Goal: Entertainment & Leisure: Consume media (video, audio)

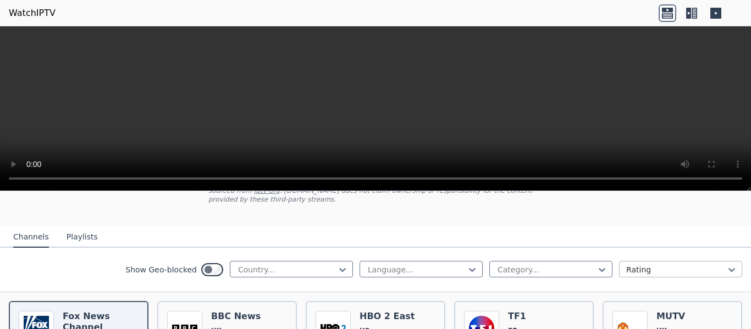
scroll to position [110, 0]
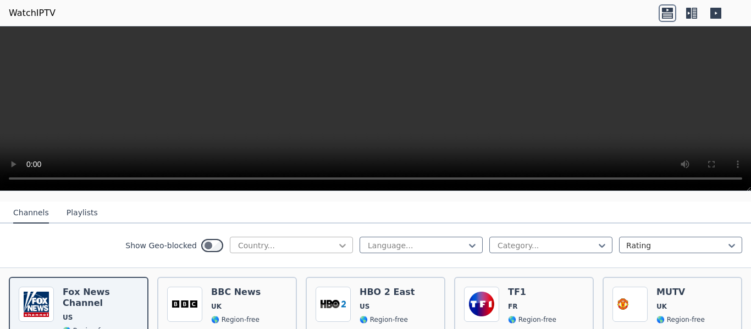
click at [337, 240] on icon at bounding box center [342, 245] width 11 height 11
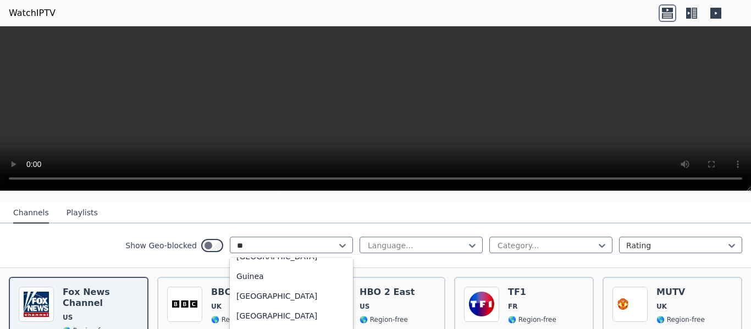
scroll to position [33, 0]
type input "***"
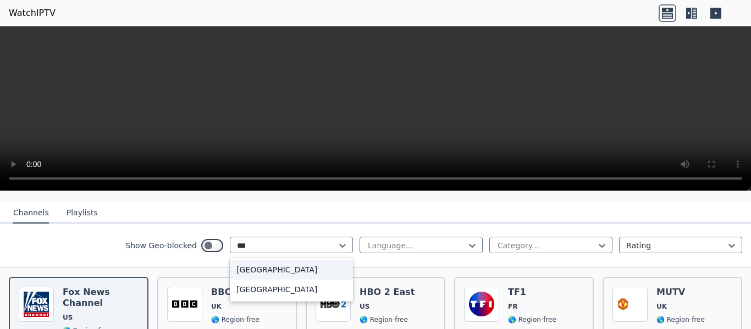
click at [262, 263] on div "[GEOGRAPHIC_DATA]" at bounding box center [291, 270] width 123 height 20
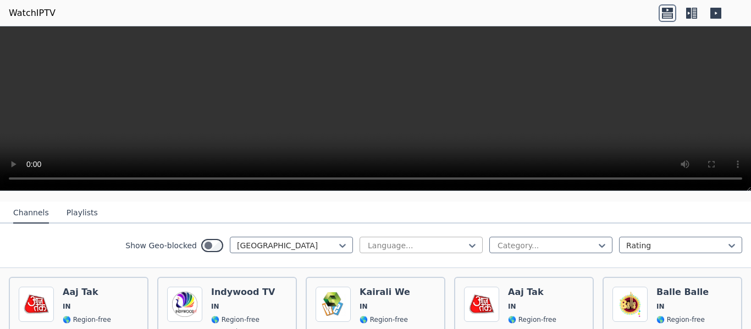
click at [457, 240] on div at bounding box center [417, 245] width 100 height 11
type input "***"
click at [467, 224] on div "Show Geo-blocked India 0 results available for search term mal. Use Up and Down…" at bounding box center [375, 246] width 751 height 45
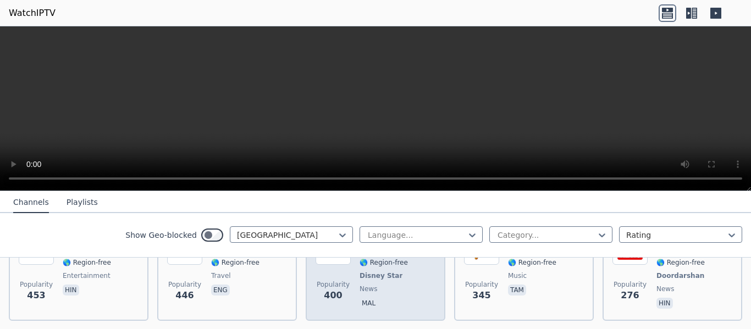
scroll to position [220, 0]
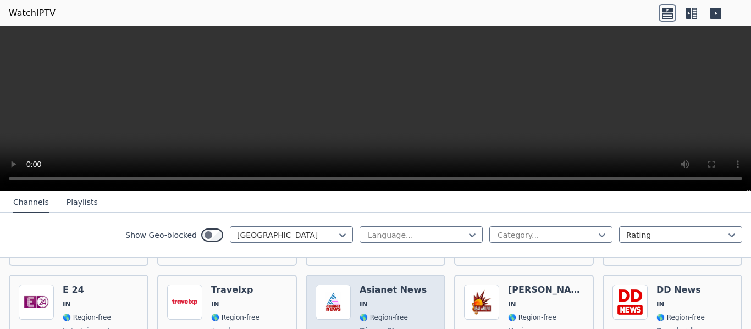
click at [388, 300] on span "IN" at bounding box center [393, 304] width 67 height 9
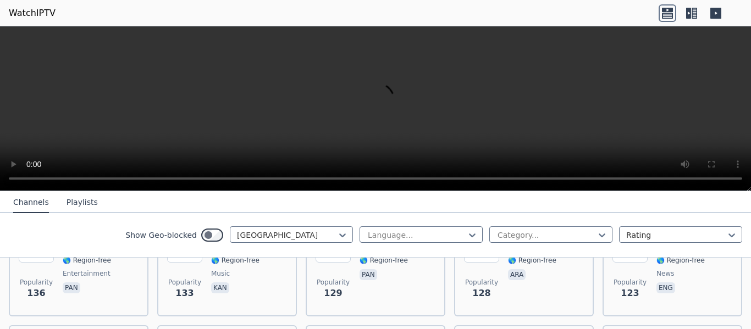
scroll to position [660, 0]
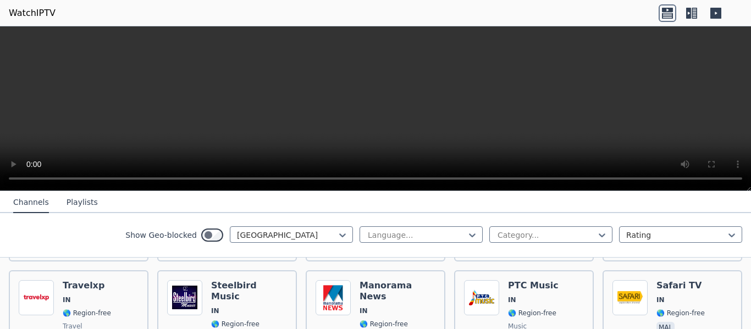
click at [601, 10] on header "WatchIPTV" at bounding box center [375, 13] width 751 height 26
click at [401, 95] on video at bounding box center [375, 108] width 751 height 165
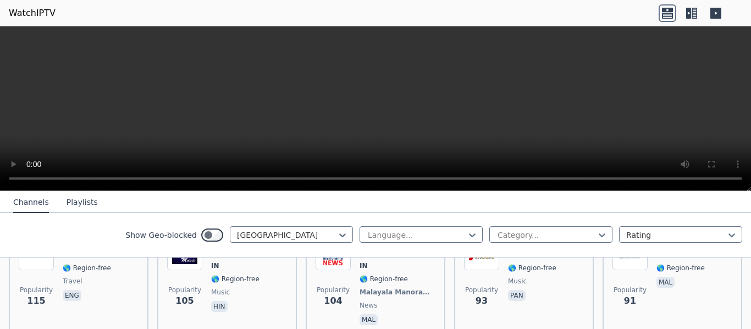
scroll to position [770, 0]
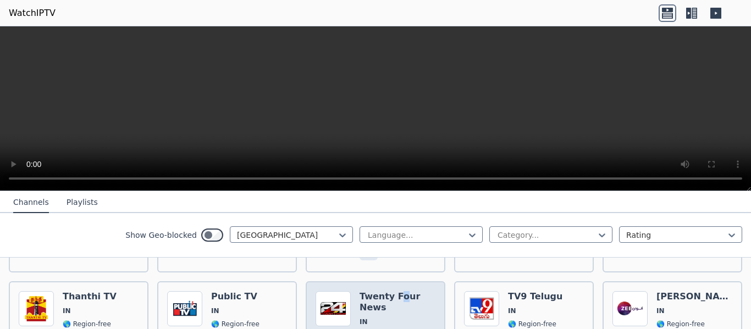
click at [395, 292] on div "Twenty Four News IN 🌎 Region-free news mal" at bounding box center [398, 331] width 76 height 79
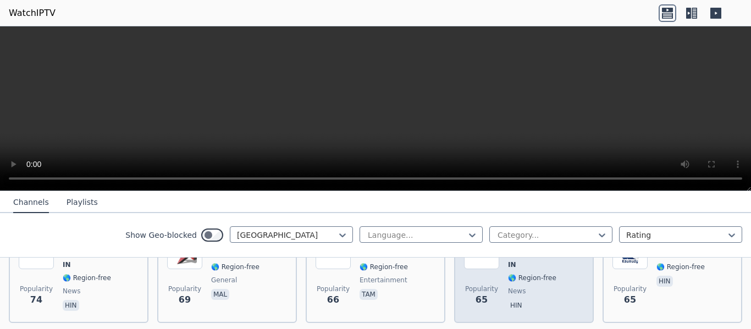
scroll to position [990, 0]
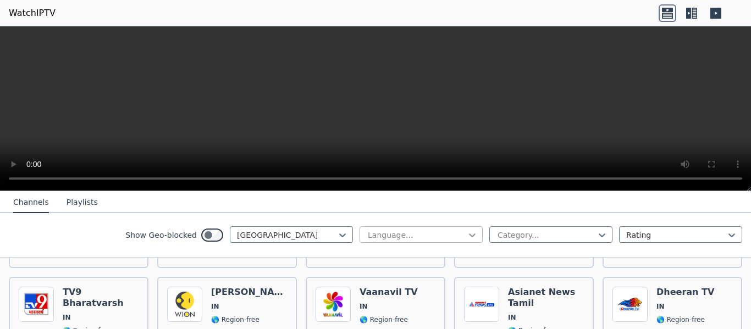
click at [469, 237] on icon at bounding box center [472, 235] width 11 height 11
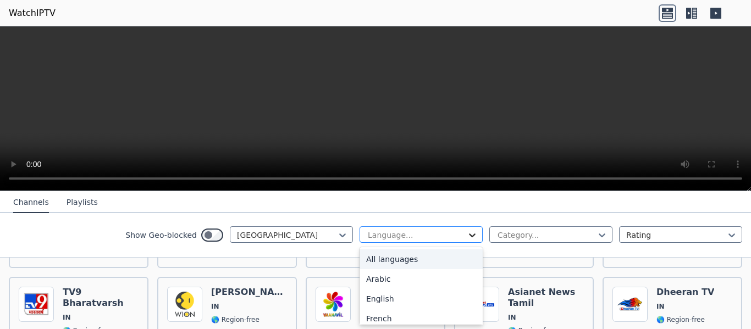
click at [469, 237] on icon at bounding box center [472, 235] width 11 height 11
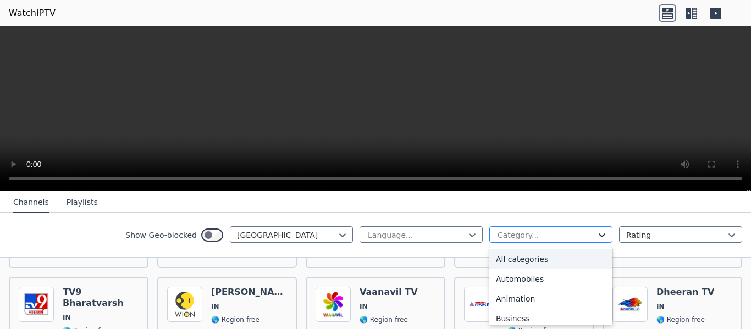
click at [597, 231] on icon at bounding box center [602, 235] width 11 height 11
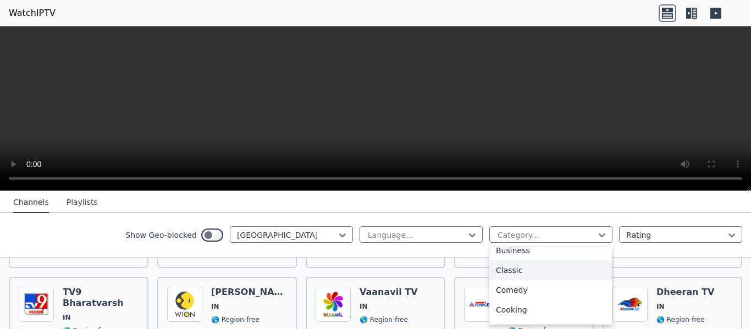
scroll to position [110, 0]
click at [558, 255] on div "Comedy" at bounding box center [551, 249] width 123 height 20
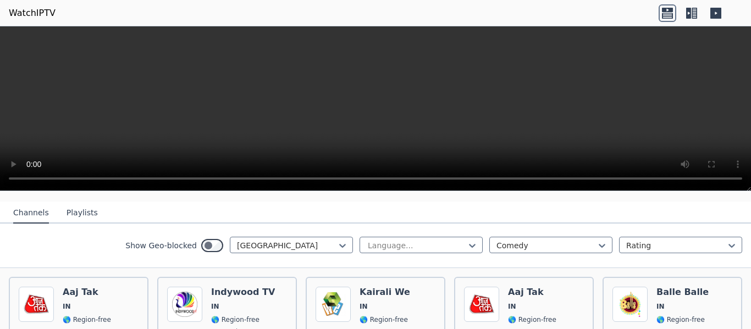
scroll to position [95, 0]
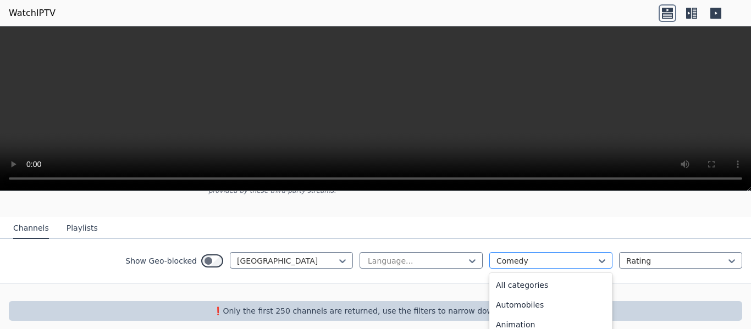
click at [519, 252] on div "Language... option Comedy, selected. 27 results available. Use Up and Down to c…" at bounding box center [551, 261] width 383 height 18
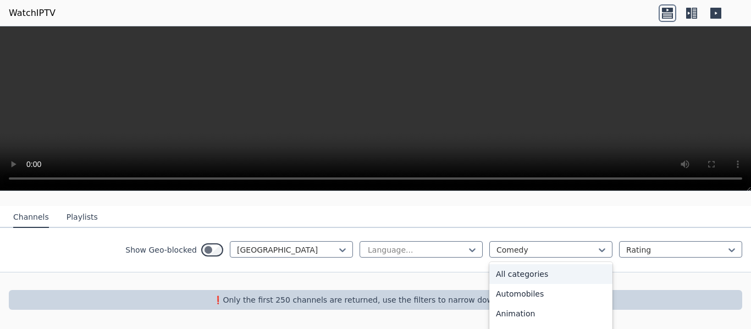
click at [524, 265] on div "All categories" at bounding box center [551, 275] width 123 height 20
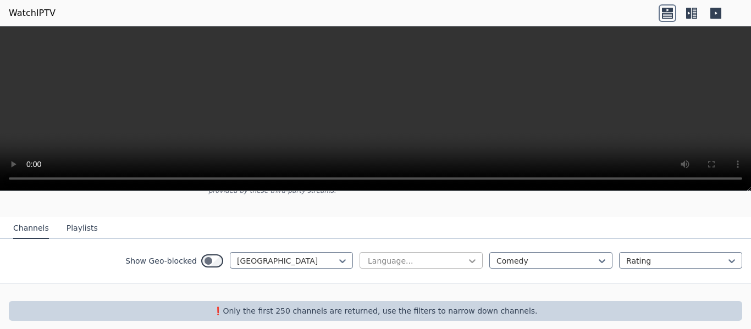
click at [468, 256] on icon at bounding box center [472, 261] width 11 height 11
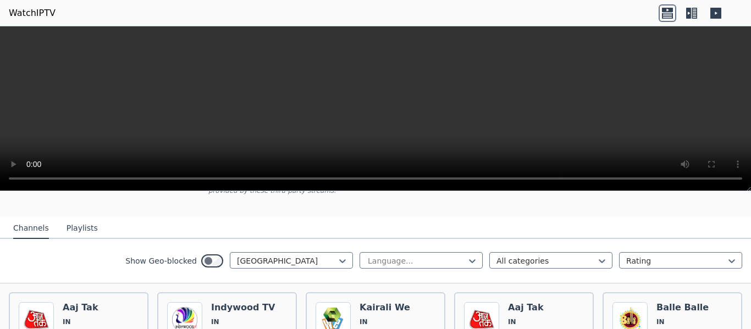
click at [490, 239] on div "Show Geo-blocked India Language... All categories Rating" at bounding box center [375, 261] width 751 height 45
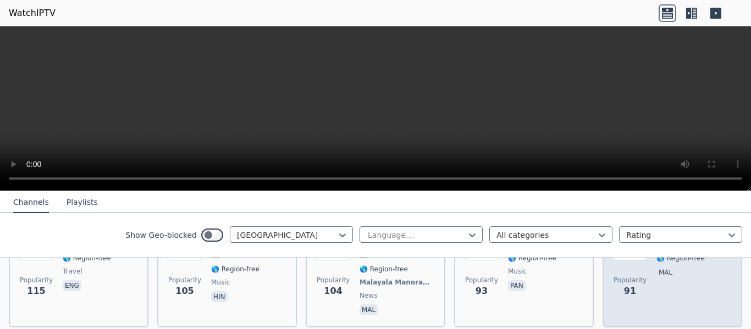
scroll to position [660, 0]
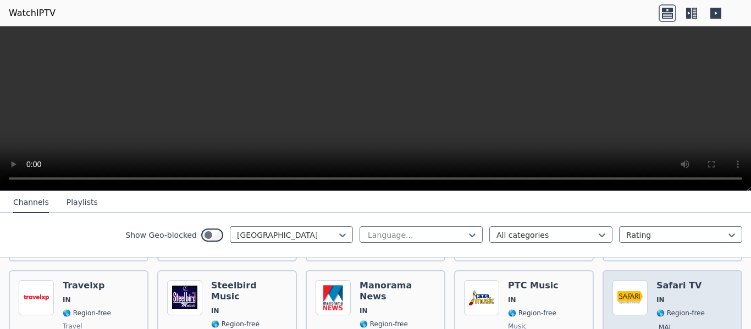
click at [688, 285] on div "Safari TV IN 🌎 Region-free mal" at bounding box center [681, 327] width 48 height 92
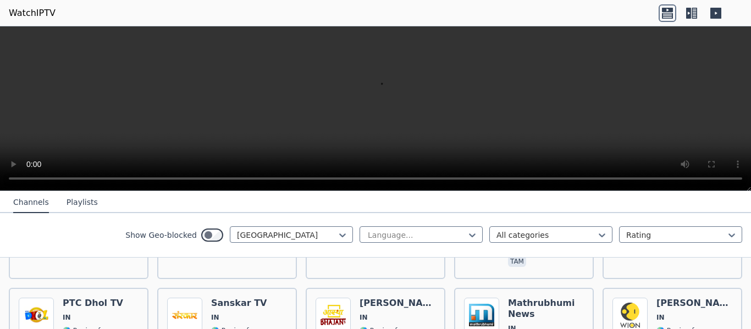
scroll to position [1155, 0]
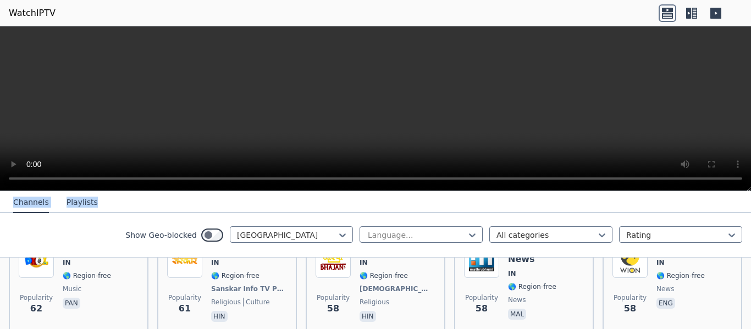
click at [634, 170] on div "WatchIPTV - Free IPTV streams from across the world WatchIPTV.xyz does not host…" at bounding box center [375, 177] width 751 height 303
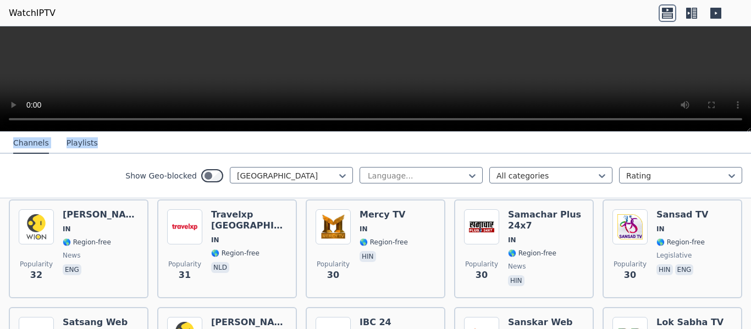
scroll to position [1925, 0]
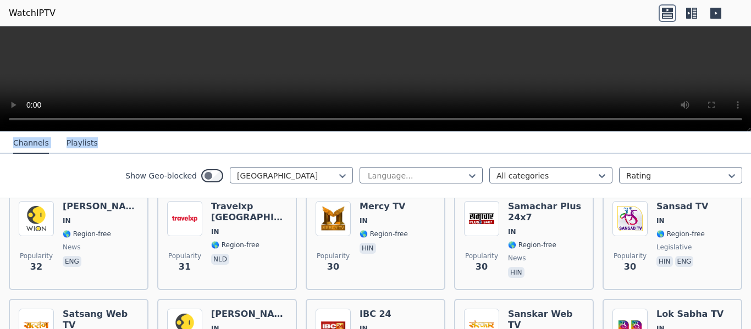
click at [72, 144] on button "Playlists" at bounding box center [82, 143] width 31 height 21
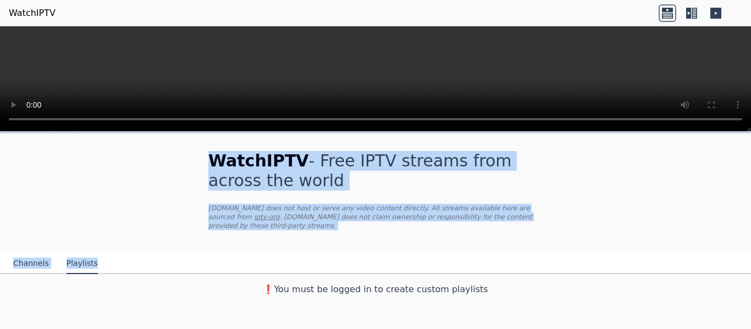
scroll to position [0, 0]
click at [26, 254] on button "Channels" at bounding box center [31, 264] width 36 height 21
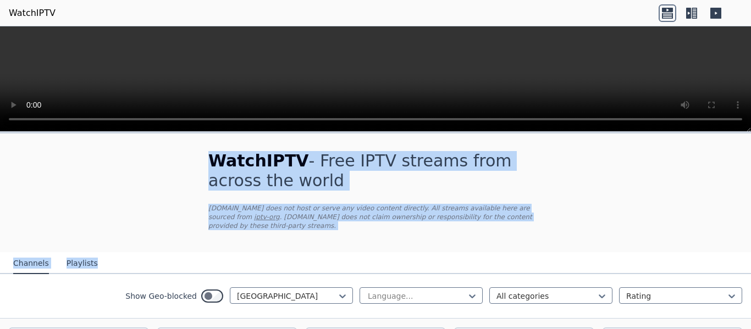
scroll to position [55, 0]
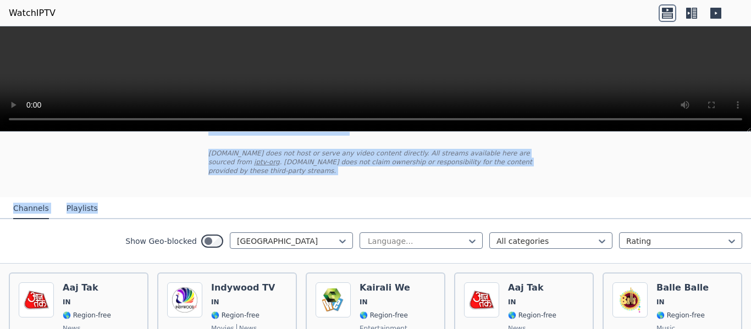
click at [328, 201] on nav "Channels Playlists" at bounding box center [375, 208] width 751 height 22
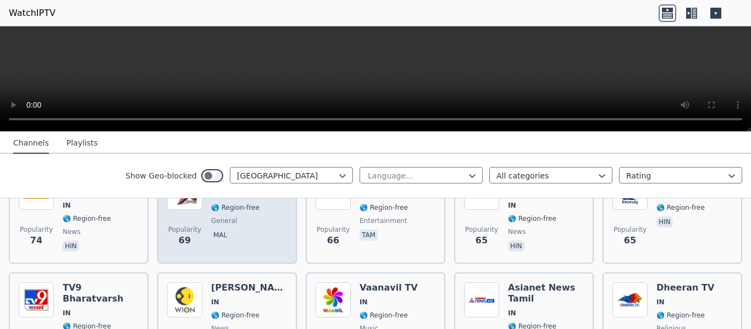
scroll to position [880, 0]
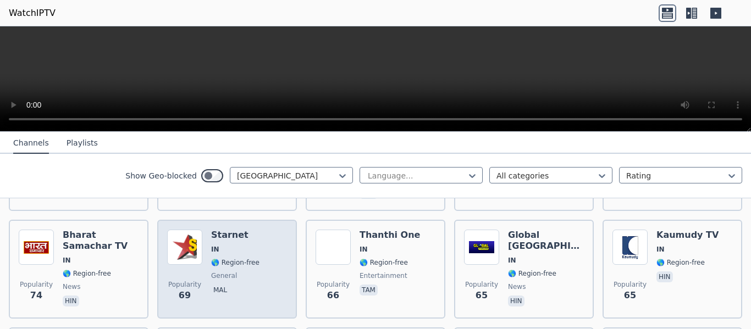
click at [251, 272] on span "general" at bounding box center [235, 276] width 48 height 9
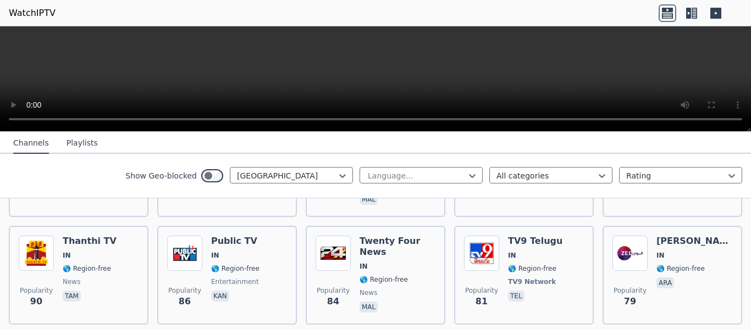
scroll to position [667, 0]
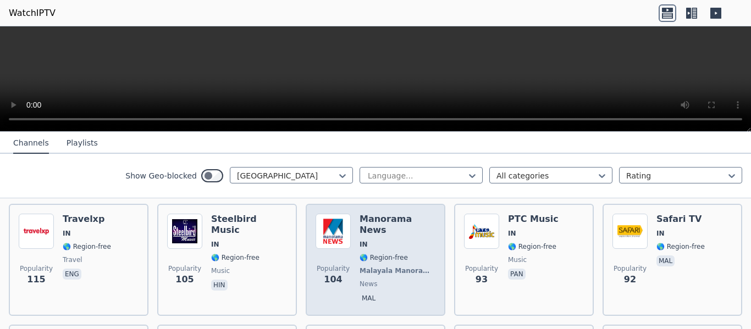
click at [366, 293] on p "mal" at bounding box center [369, 298] width 18 height 11
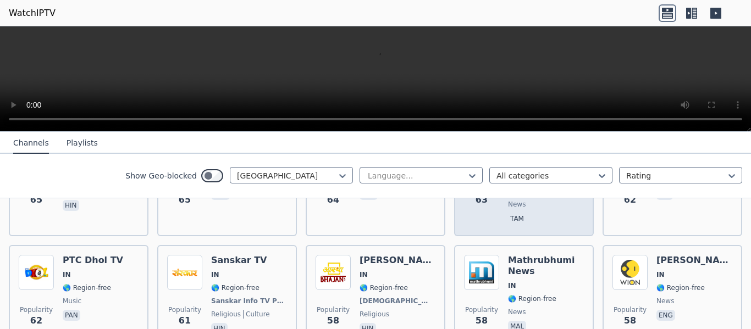
scroll to position [1100, 0]
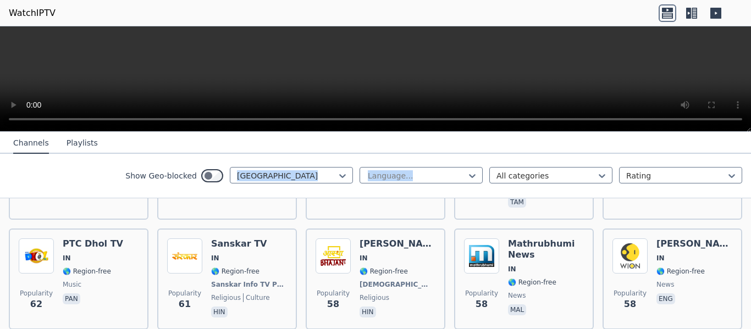
drag, startPoint x: 453, startPoint y: 155, endPoint x: 450, endPoint y: 146, distance: 9.2
click at [450, 146] on div "Channels Playlists Show Geo-blocked India Language... All categories Rating" at bounding box center [375, 165] width 751 height 67
click at [732, 157] on div "Show Geo-blocked India Language... All categories Rating" at bounding box center [375, 176] width 751 height 45
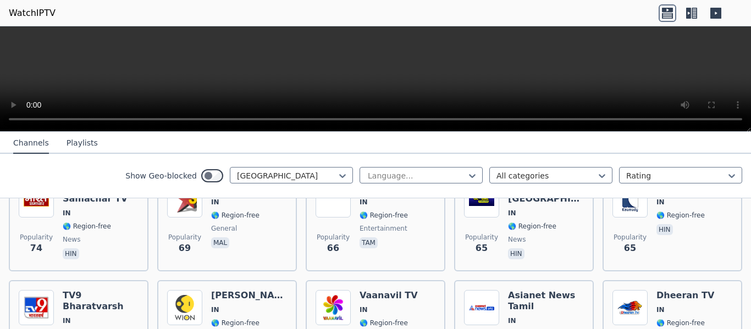
click at [442, 149] on nav "Channels Playlists" at bounding box center [375, 143] width 751 height 22
click at [467, 177] on icon at bounding box center [472, 176] width 11 height 11
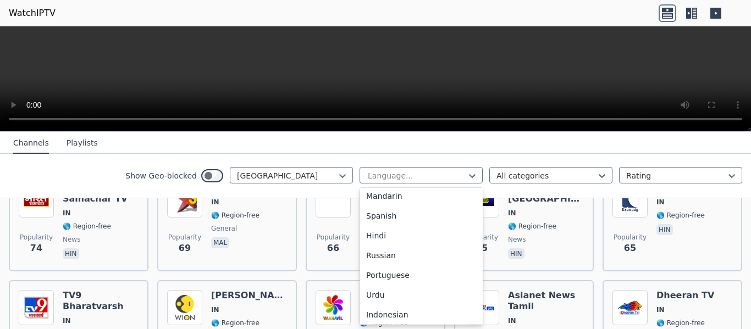
scroll to position [0, 0]
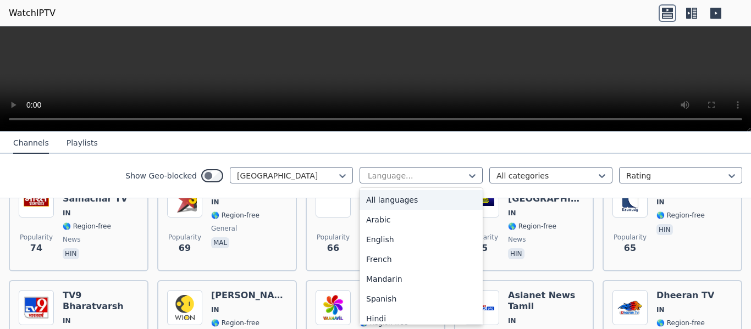
click at [465, 158] on div "Show Geo-blocked India 22 results available. Use Up and Down to choose options,…" at bounding box center [375, 176] width 751 height 45
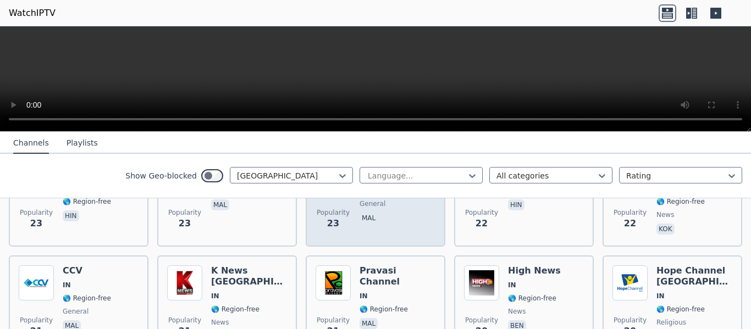
scroll to position [2412, 0]
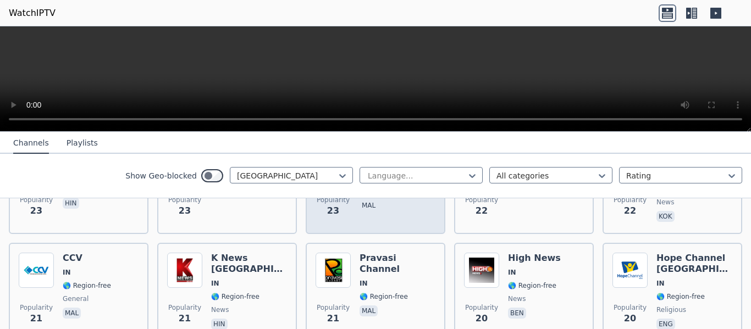
click at [405, 284] on div "Pravasi Channel IN 🌎 Region-free mal" at bounding box center [398, 292] width 76 height 79
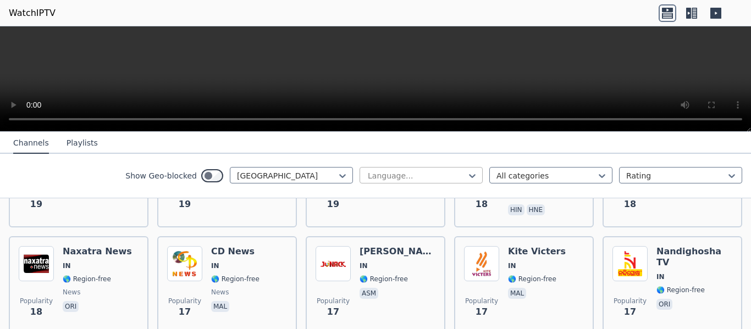
scroll to position [2687, 0]
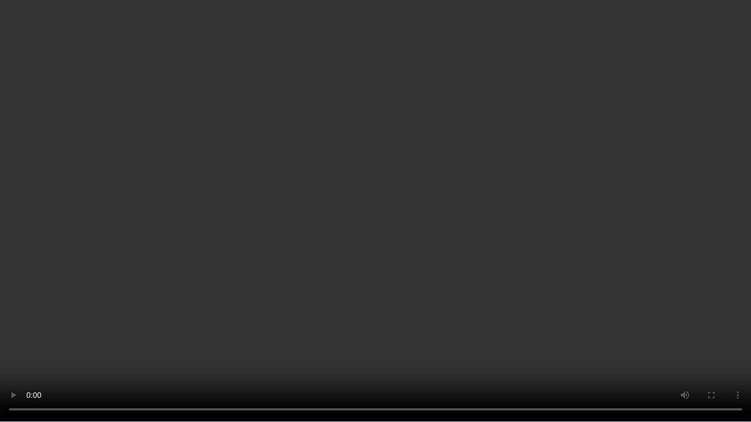
click at [468, 194] on video at bounding box center [375, 211] width 751 height 422
click at [343, 232] on video at bounding box center [375, 211] width 751 height 422
click at [426, 237] on video at bounding box center [375, 211] width 751 height 422
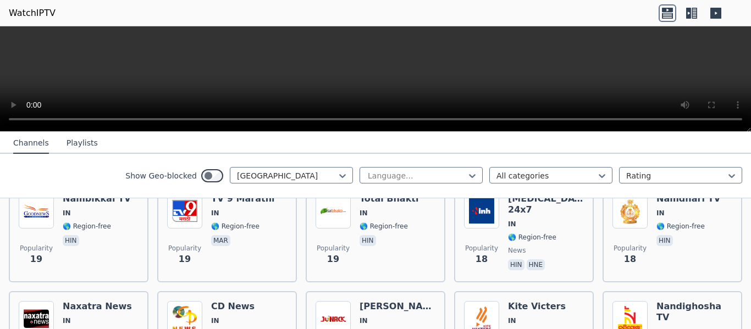
click at [89, 86] on video at bounding box center [375, 79] width 751 height 106
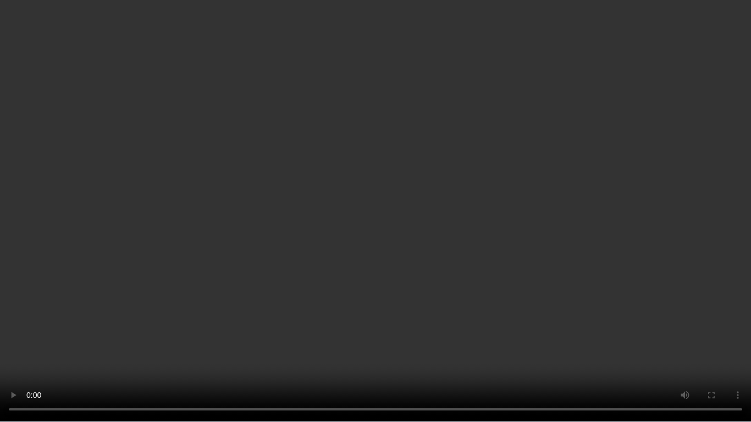
click at [232, 162] on video at bounding box center [375, 211] width 751 height 422
click at [231, 161] on video at bounding box center [375, 211] width 751 height 422
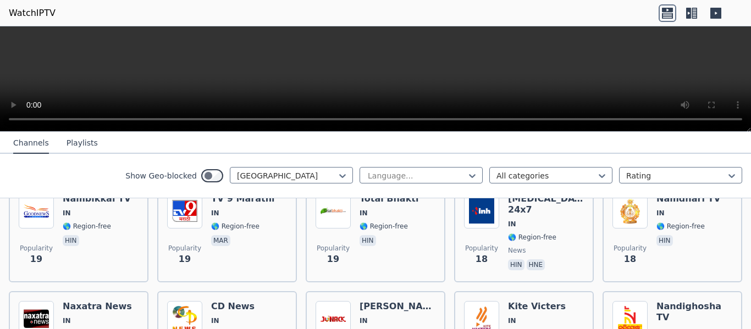
click at [151, 73] on video at bounding box center [375, 79] width 751 height 106
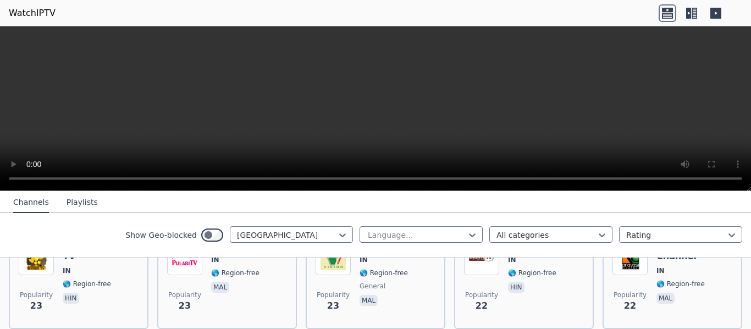
scroll to position [2322, 0]
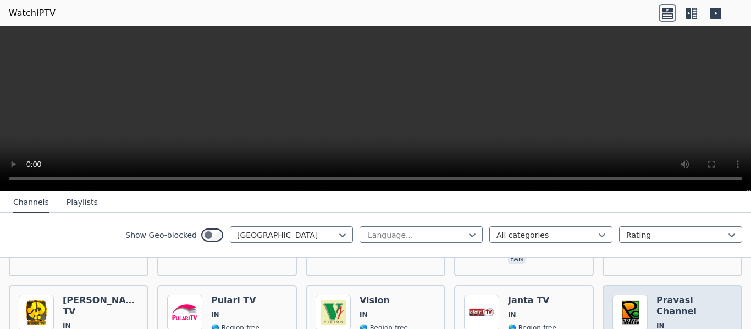
click at [657, 322] on span "IN" at bounding box center [661, 326] width 8 height 9
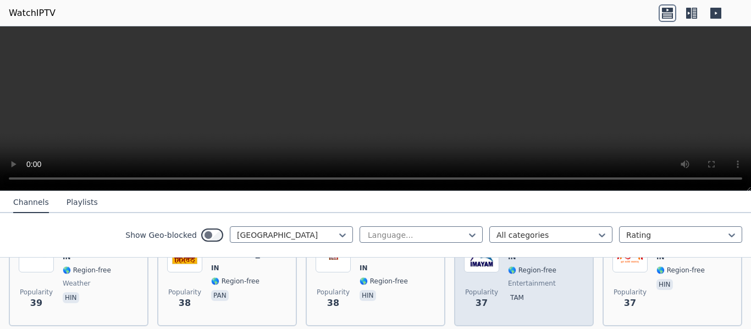
scroll to position [1717, 0]
